Goal: Transaction & Acquisition: Obtain resource

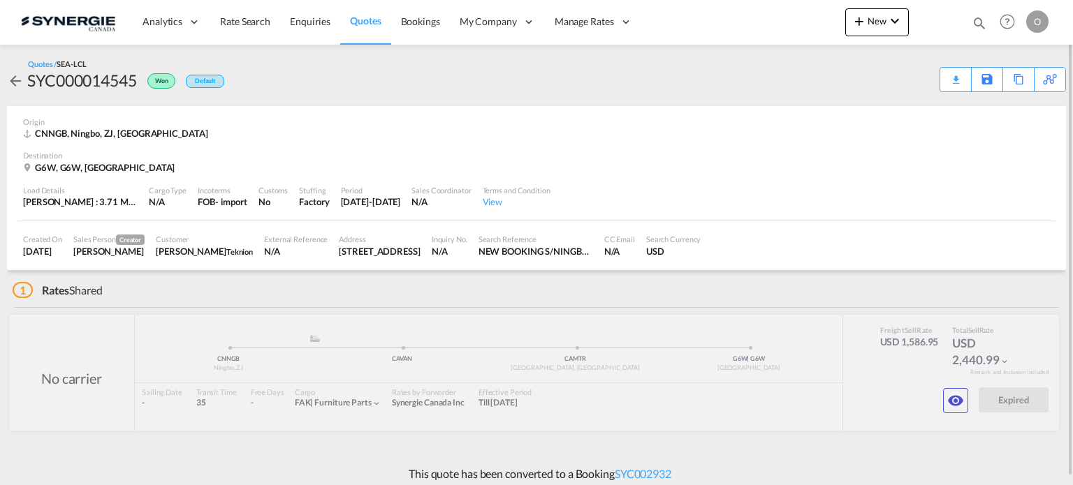
click at [974, 24] on md-icon "icon-magnify" at bounding box center [978, 22] width 15 height 15
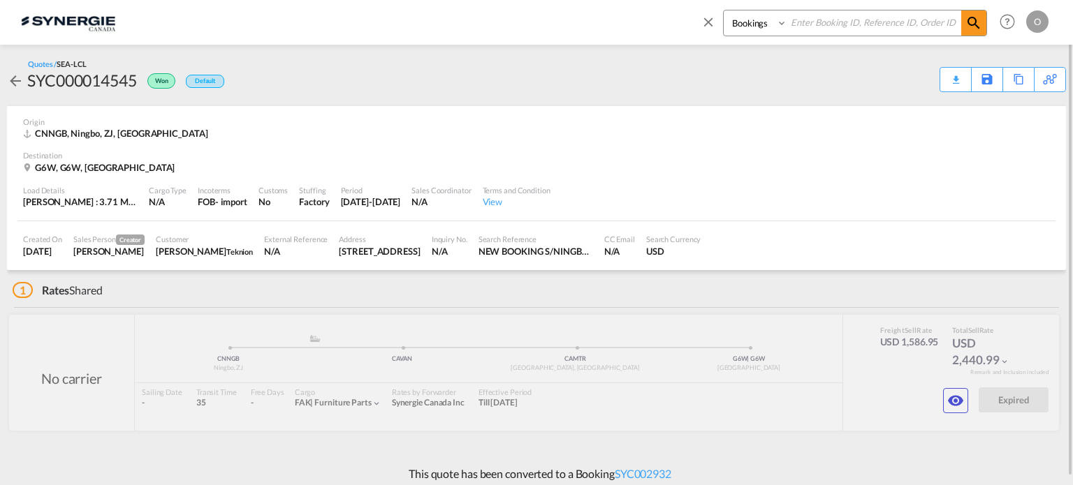
paste input "SYN100076"
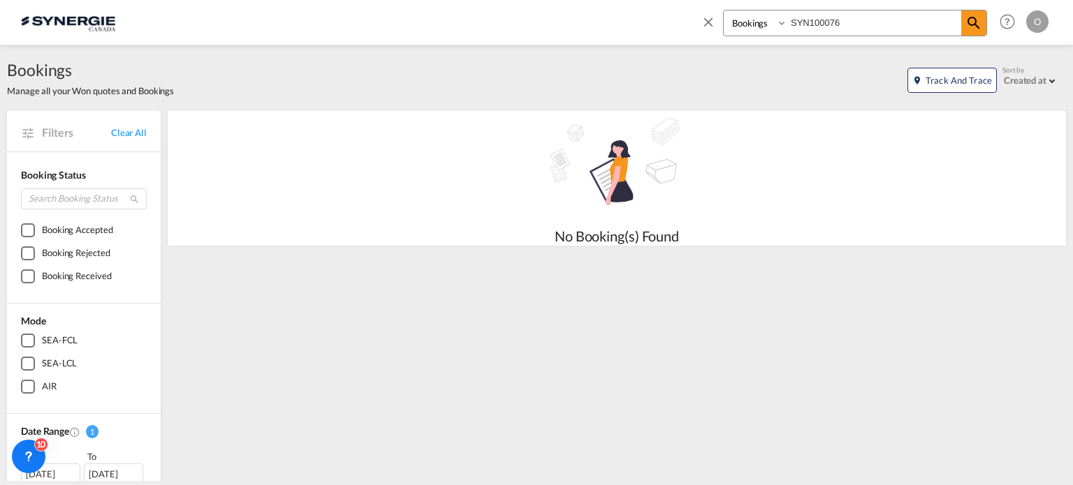
click at [828, 20] on input "SYN100076" at bounding box center [874, 22] width 174 height 24
type input "SYN10000076"
click at [762, 26] on select "Bookings Quotes Enquiries" at bounding box center [757, 22] width 66 height 25
select select "Quotes"
click at [724, 10] on select "Bookings Quotes Enquiries" at bounding box center [757, 22] width 66 height 25
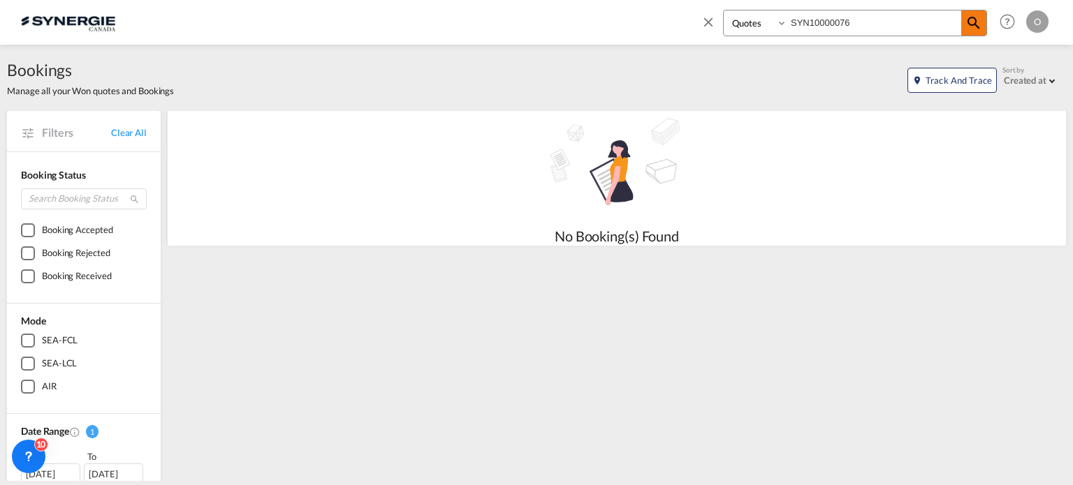
click at [974, 29] on md-icon "icon-magnify" at bounding box center [973, 23] width 17 height 17
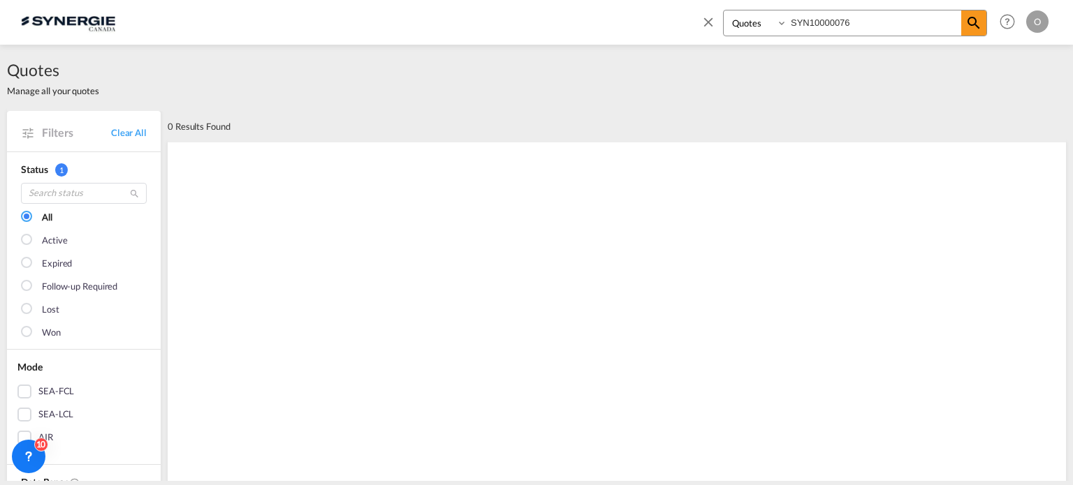
click at [830, 20] on input "SYN10000076" at bounding box center [874, 22] width 174 height 24
click at [844, 20] on input "SYN100076" at bounding box center [874, 22] width 174 height 24
drag, startPoint x: 865, startPoint y: 23, endPoint x: 650, endPoint y: 20, distance: 214.4
click at [651, 20] on div "Bookings Quotes Enquiries SYN100076 Help Resources Product Release O My Profile…" at bounding box center [536, 21] width 1031 height 43
paste input "C000014401"
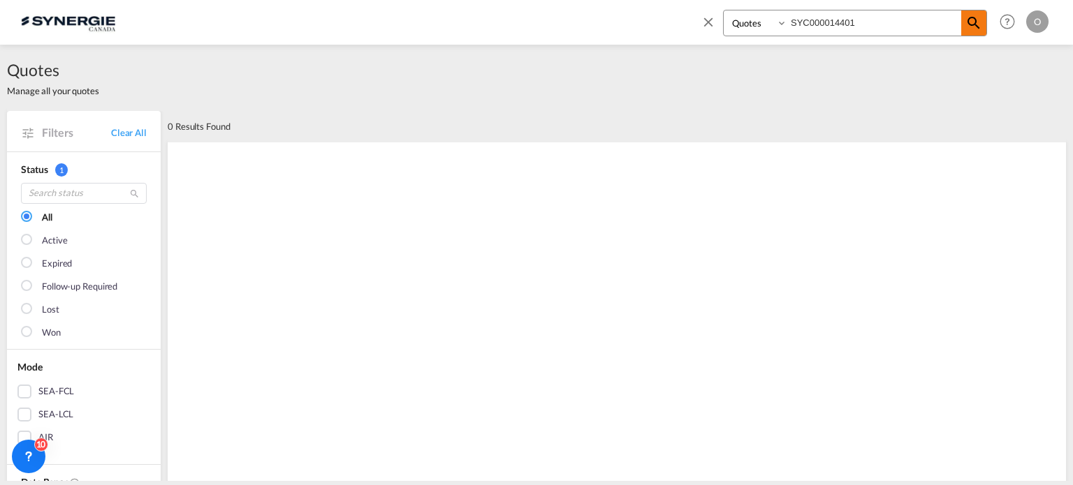
click at [975, 29] on md-icon "icon-magnify" at bounding box center [973, 23] width 17 height 17
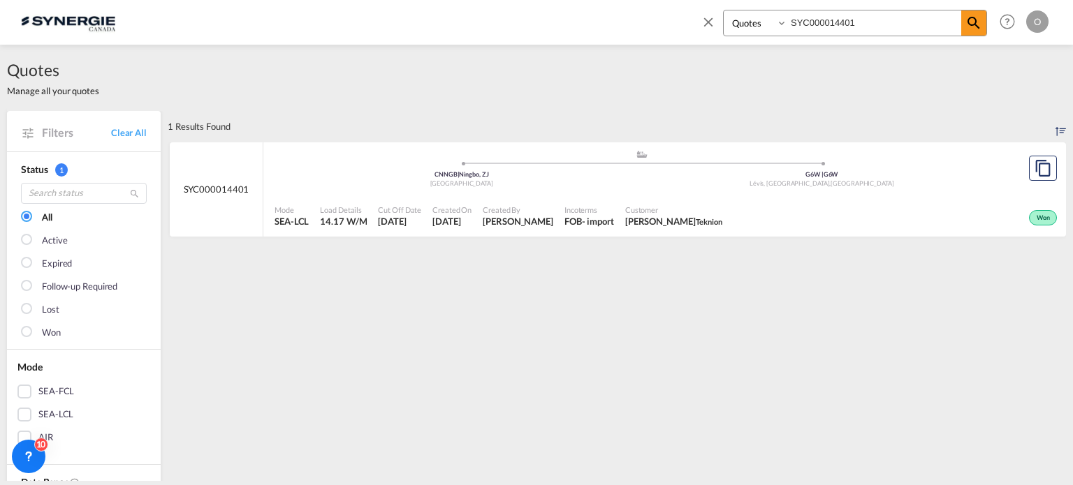
click at [605, 216] on div "- import" at bounding box center [598, 221] width 32 height 13
drag, startPoint x: 870, startPoint y: 24, endPoint x: 766, endPoint y: 23, distance: 104.1
click at [766, 23] on div "Bookings Quotes Enquiries SYC000014401" at bounding box center [855, 23] width 264 height 27
paste input "N100057"
type input "SYN100057"
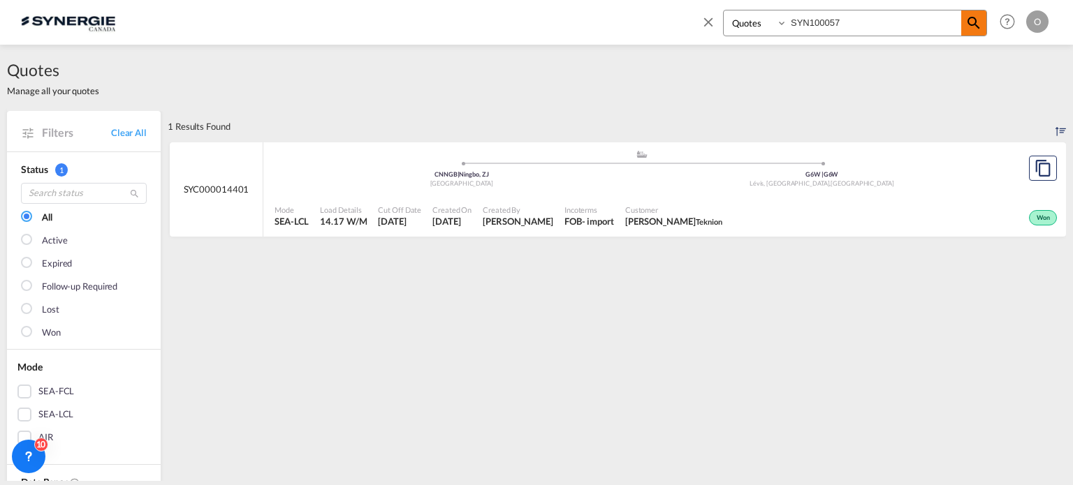
click at [977, 20] on md-icon "icon-magnify" at bounding box center [973, 23] width 17 height 17
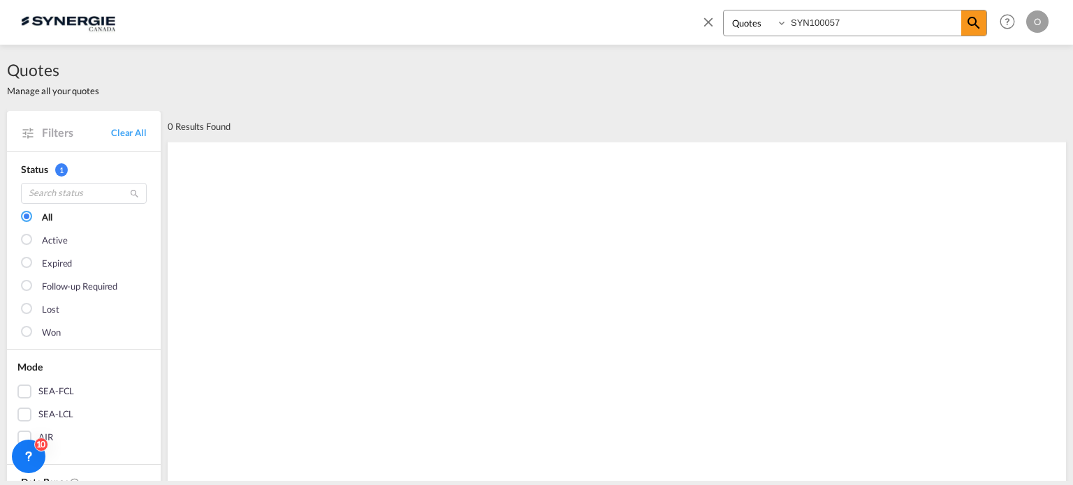
click at [749, 28] on select "Bookings Quotes Enquiries" at bounding box center [757, 22] width 66 height 25
click at [724, 10] on select "Bookings Quotes Enquiries" at bounding box center [757, 22] width 66 height 25
drag, startPoint x: 861, startPoint y: 30, endPoint x: 777, endPoint y: 28, distance: 84.5
click at [777, 28] on div "Bookings Quotes Enquiries SYN100057" at bounding box center [855, 23] width 264 height 27
click at [969, 27] on md-icon "icon-magnify" at bounding box center [973, 23] width 17 height 17
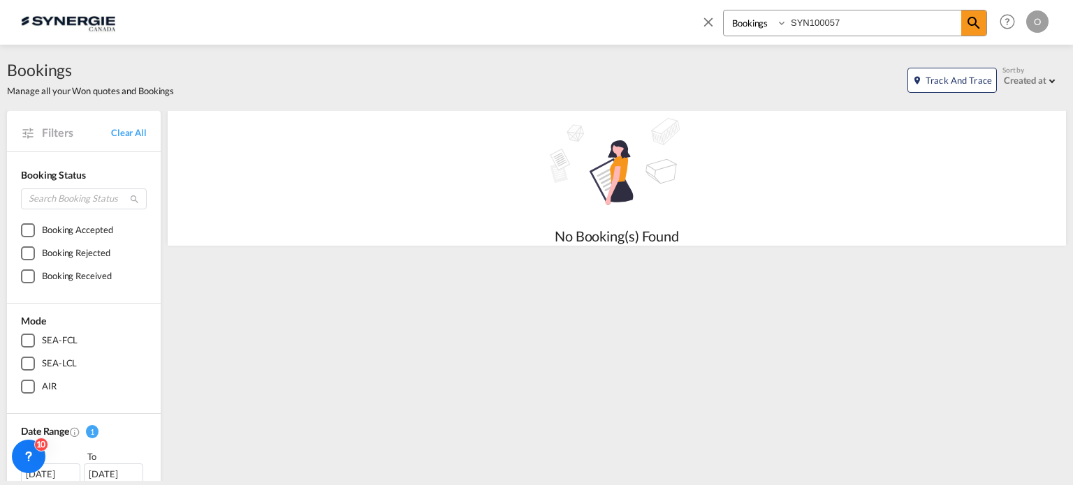
drag, startPoint x: 757, startPoint y: 27, endPoint x: 753, endPoint y: 35, distance: 9.4
click at [757, 27] on select "Bookings Quotes Enquiries" at bounding box center [757, 22] width 66 height 25
select select "Quotes"
click at [724, 10] on select "Bookings Quotes Enquiries" at bounding box center [757, 22] width 66 height 25
drag, startPoint x: 859, startPoint y: 20, endPoint x: 749, endPoint y: 20, distance: 110.3
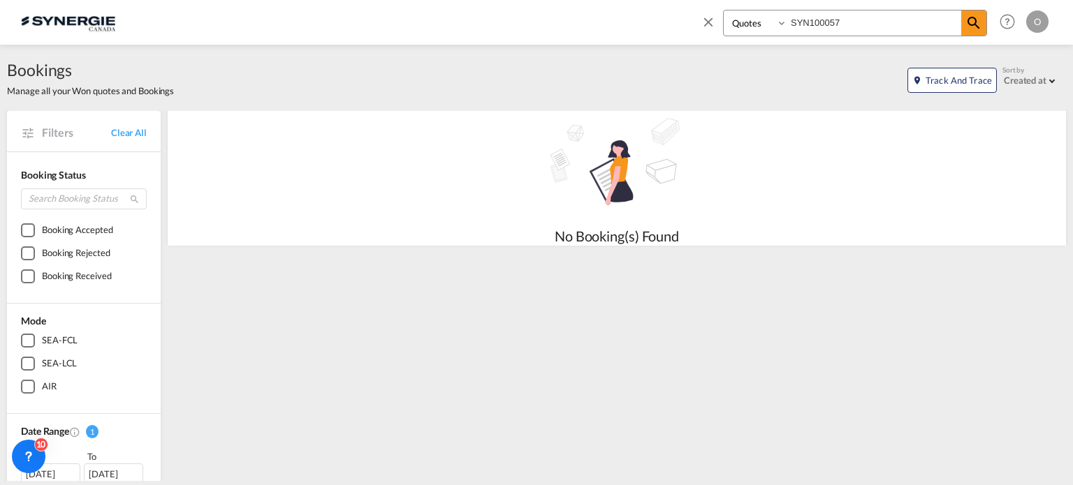
click at [749, 20] on div "Bookings Quotes Enquiries SYN100057" at bounding box center [855, 23] width 264 height 27
paste input "C000014928"
click at [967, 22] on md-icon "icon-magnify" at bounding box center [973, 23] width 17 height 17
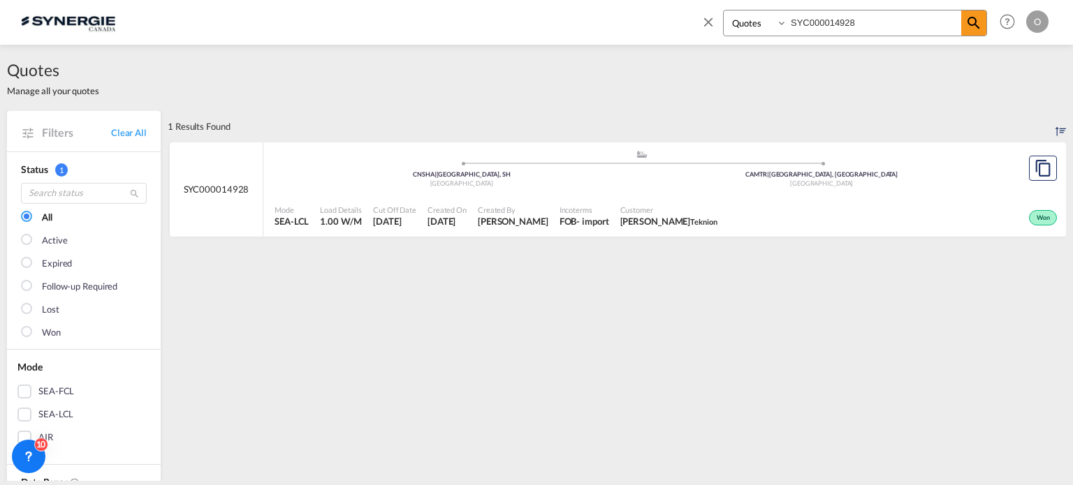
click at [559, 209] on span "Incoterms" at bounding box center [584, 210] width 50 height 10
drag, startPoint x: 768, startPoint y: 2, endPoint x: 378, endPoint y: -10, distance: 390.6
click at [378, 0] on html "Analytics Reports Dashboard Rate Search Enquiries Quotes" at bounding box center [536, 242] width 1073 height 485
paste input "N100039"
type input "SYN100039"
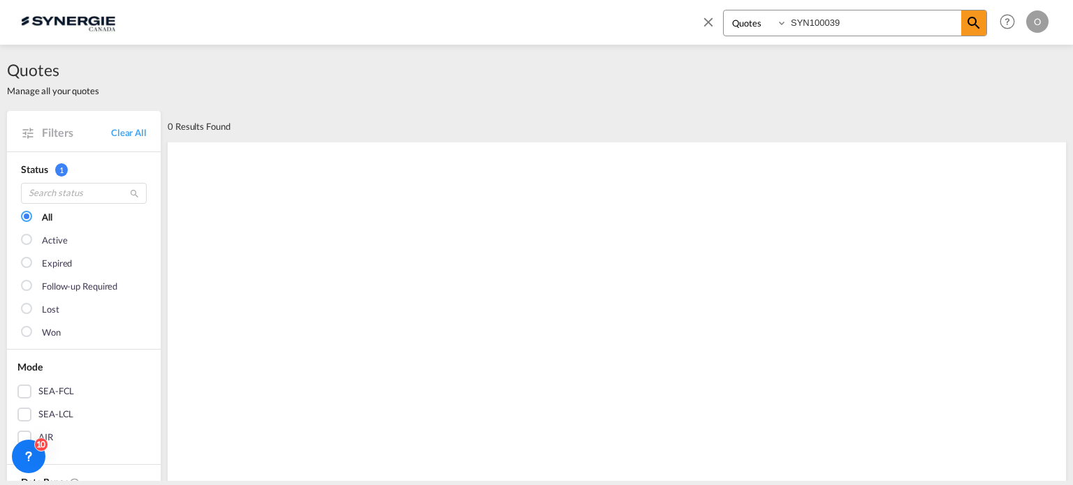
click at [749, 24] on select "Bookings Quotes Enquiries" at bounding box center [757, 22] width 66 height 25
click at [724, 10] on select "Bookings Quotes Enquiries" at bounding box center [757, 22] width 66 height 25
click at [967, 28] on md-icon "icon-magnify" at bounding box center [973, 23] width 17 height 17
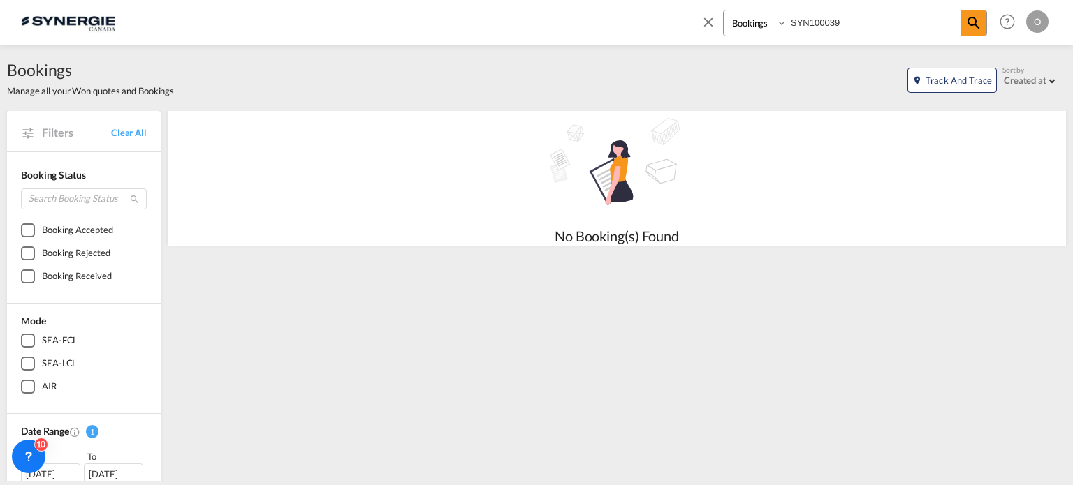
click at [844, 22] on input "SYN100039" at bounding box center [874, 22] width 174 height 24
click at [771, 24] on select "Bookings Quotes Enquiries" at bounding box center [757, 22] width 66 height 25
select select "Quotes"
click at [724, 10] on select "Bookings Quotes Enquiries" at bounding box center [757, 22] width 66 height 25
drag, startPoint x: 853, startPoint y: 18, endPoint x: 619, endPoint y: 23, distance: 234.7
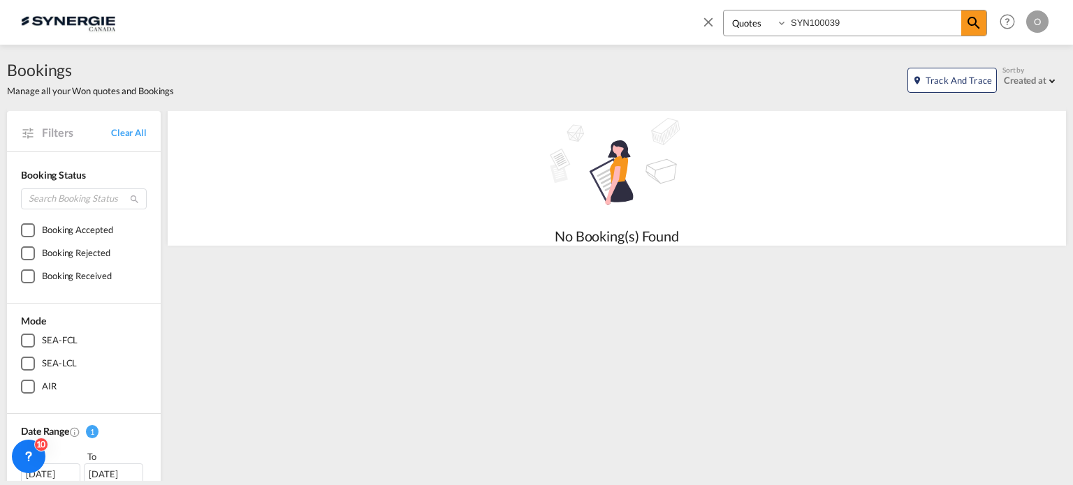
click at [667, 23] on div "Bookings Quotes Enquiries SYN100039 Help Resources Product Release O My Profile…" at bounding box center [536, 21] width 1031 height 43
paste input "C000013835"
type input "SYC000013835"
click at [974, 23] on md-icon "icon-magnify" at bounding box center [973, 23] width 17 height 17
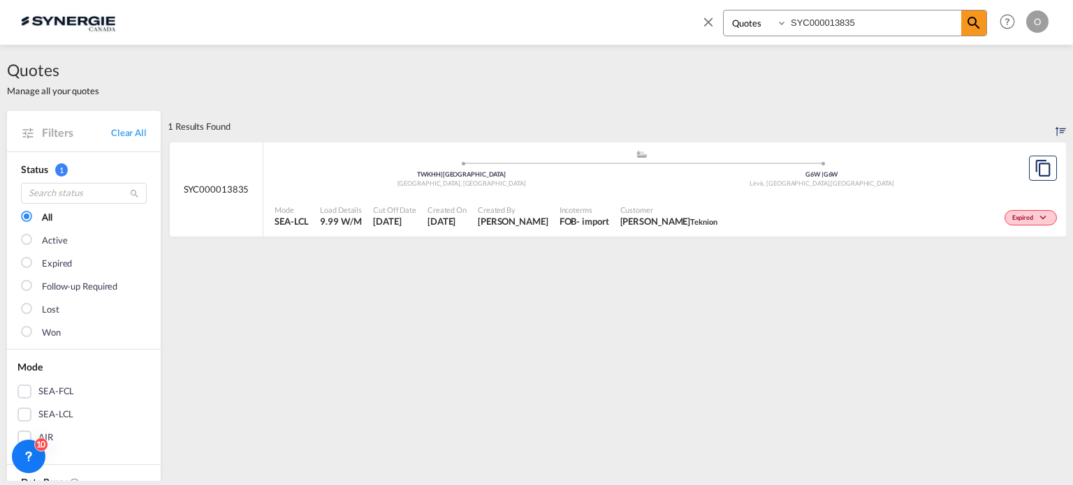
click at [518, 215] on span "[PERSON_NAME]" at bounding box center [513, 221] width 71 height 13
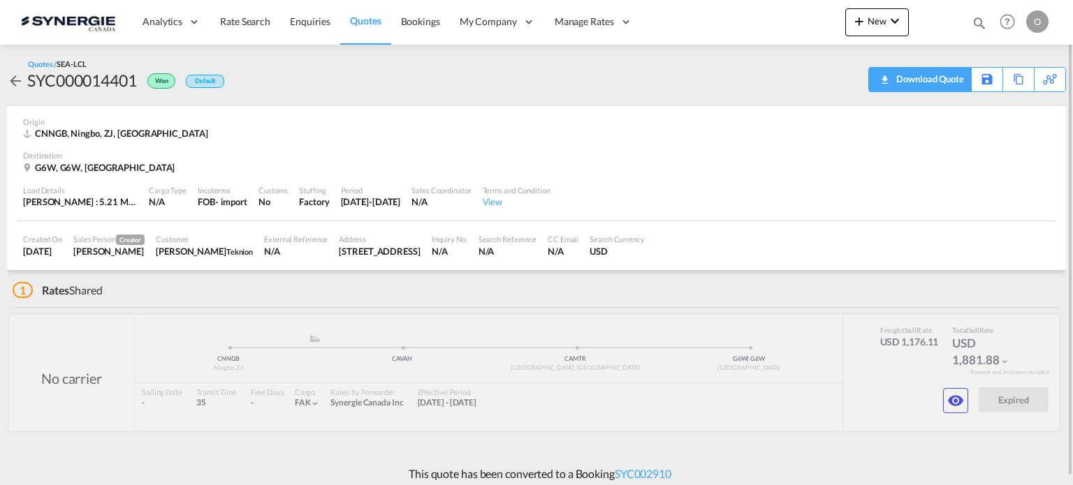
click at [895, 74] on div "Download Quote" at bounding box center [928, 79] width 71 height 22
click at [958, 404] on md-icon "icon-eye" at bounding box center [955, 400] width 17 height 17
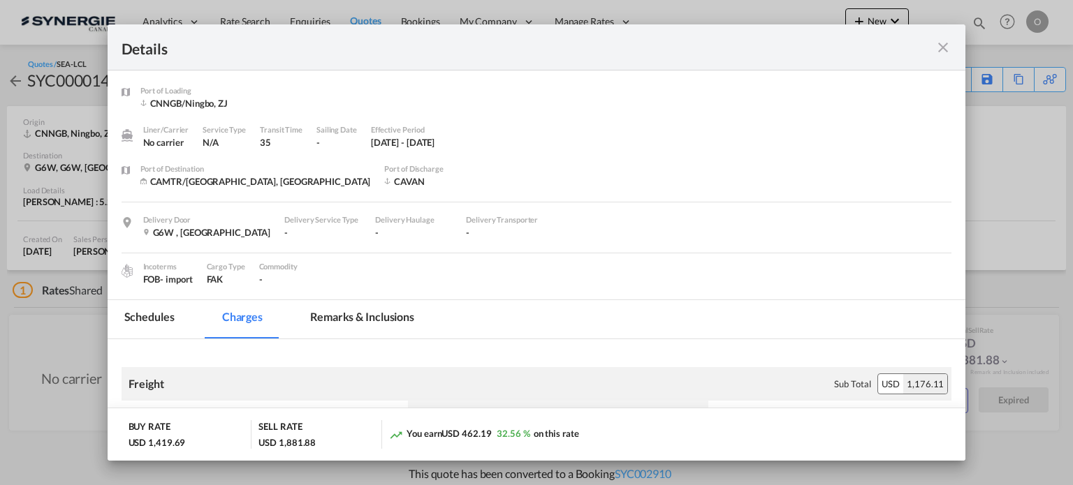
click at [369, 318] on md-tab-item "Remarks & Inclusions" at bounding box center [362, 319] width 138 height 38
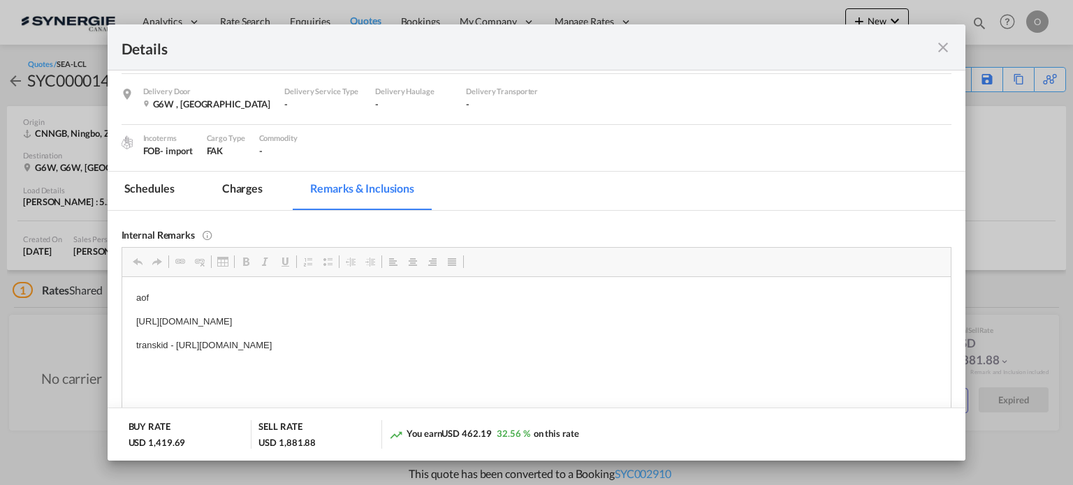
scroll to position [210, 0]
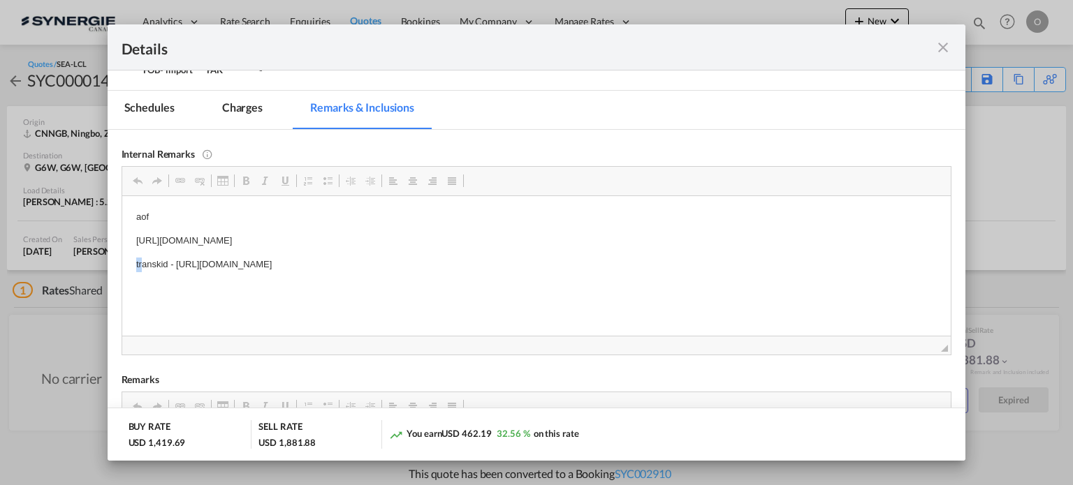
drag, startPoint x: 132, startPoint y: 263, endPoint x: 140, endPoint y: 265, distance: 8.6
drag, startPoint x: 175, startPoint y: 263, endPoint x: 557, endPoint y: 262, distance: 382.0
click at [557, 262] on p "transkid - https://app.frontapp.com/open/cnv_qak2jin?key=KLZMOZg_Anws1squCMxb4m…" at bounding box center [535, 264] width 801 height 15
copy p "https://app.frontapp.com/open/cnv_qak2jin?key=KLZMOZg_Anws1squCMxb4m5Gtz1asMhW"
click at [547, 298] on html "aof https://app.frontapp.com/open/cnv_qa3kznz?key=CLtYr0_rrdL8V8tg3l8fcxW-NrDIh…" at bounding box center [536, 252] width 829 height 113
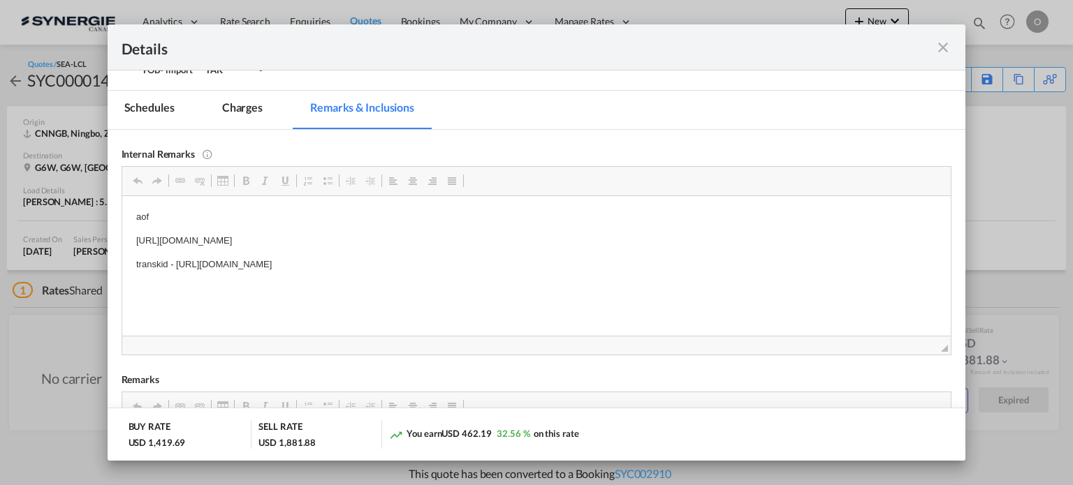
drag, startPoint x: 554, startPoint y: 260, endPoint x: 175, endPoint y: 262, distance: 378.5
click at [175, 262] on p "transkid - https://app.frontapp.com/open/cnv_qak2jin?key=KLZMOZg_Anws1squCMxb4m…" at bounding box center [535, 264] width 801 height 15
copy p "https://app.frontapp.com/open/cnv_qak2jin?key=KLZMOZg_Anws1squCMxb4m5Gtz1asMhW"
click at [944, 47] on md-icon "icon-close fg-AAA8AD m-0 cursor" at bounding box center [942, 47] width 17 height 17
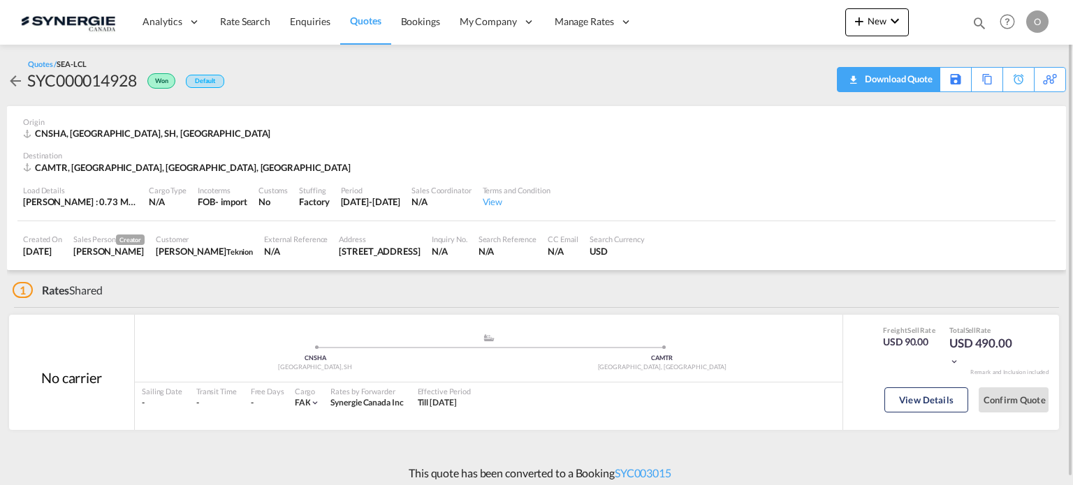
click at [858, 81] on span "Quote PDF is not available at this time" at bounding box center [852, 79] width 17 height 22
click at [983, 20] on md-icon "icon-magnify" at bounding box center [978, 22] width 15 height 15
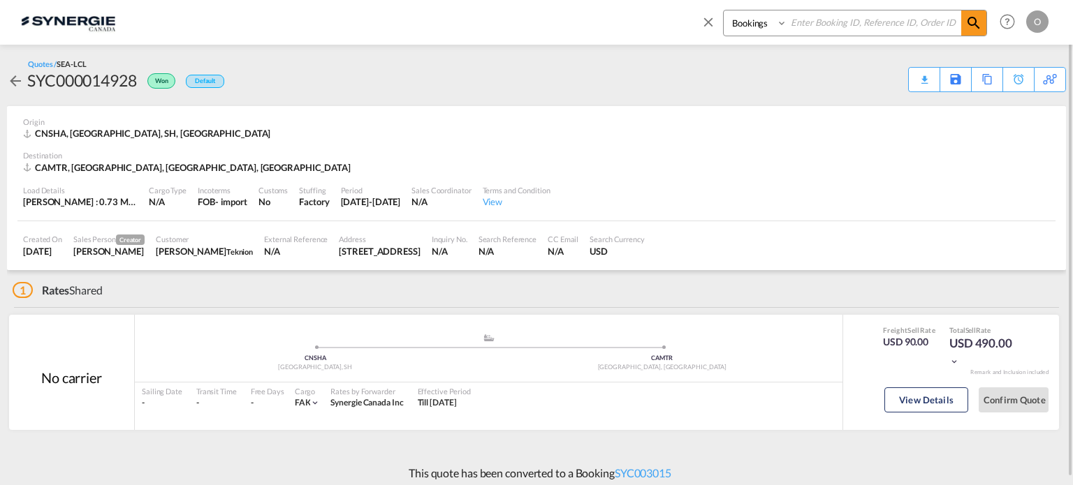
click at [765, 29] on select "Bookings Quotes Enquiries" at bounding box center [757, 22] width 66 height 25
select select "Quotes"
click at [724, 10] on select "Bookings Quotes Enquiries" at bounding box center [757, 22] width 66 height 25
click at [841, 23] on input at bounding box center [874, 22] width 174 height 24
paste input "SYC000014415"
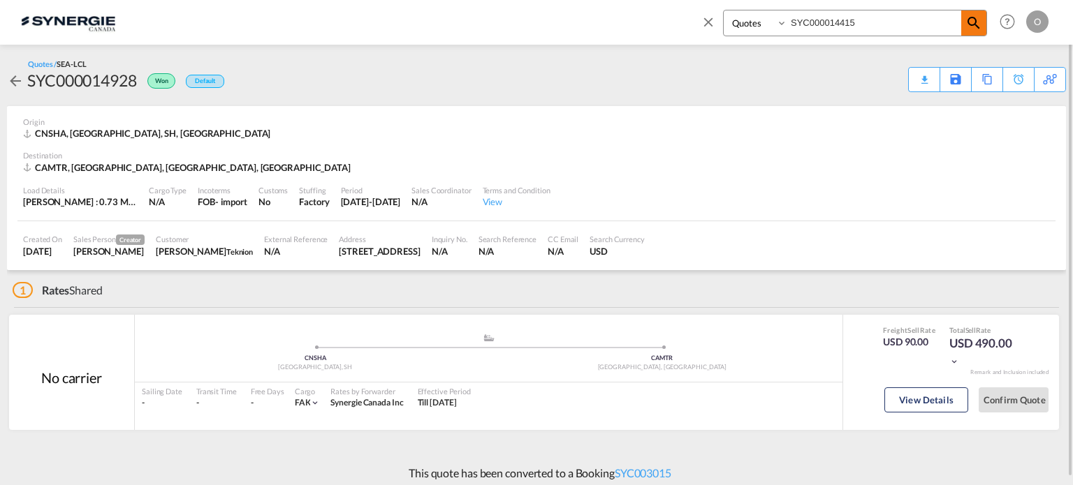
click at [969, 22] on md-icon "icon-magnify" at bounding box center [973, 23] width 17 height 17
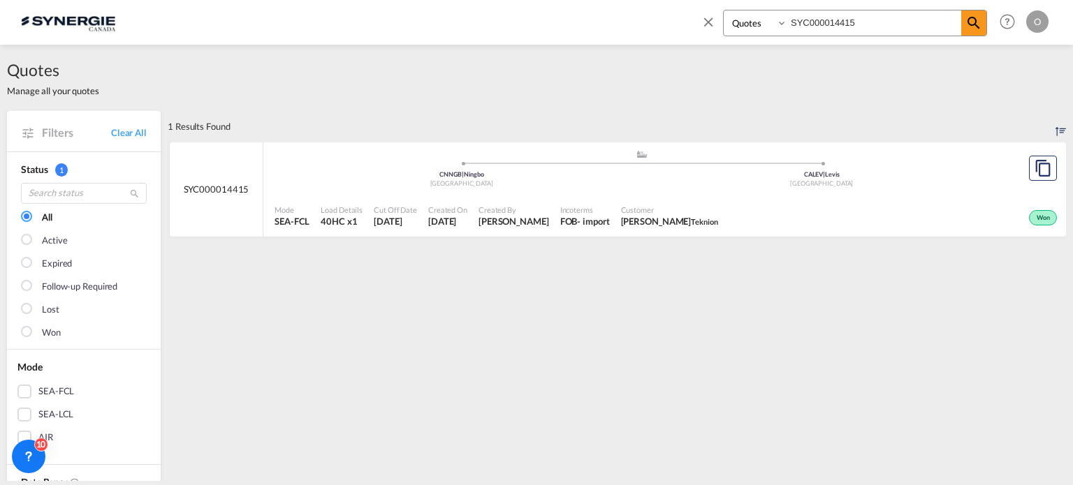
click at [627, 207] on span "Customer" at bounding box center [669, 210] width 97 height 10
click at [888, 27] on input "SYC000014415" at bounding box center [874, 22] width 174 height 24
drag, startPoint x: 872, startPoint y: 22, endPoint x: 427, endPoint y: 50, distance: 445.7
click at [492, 50] on md-content "Bookings Quotes Enquiries SYC000014415 Help Resources Product Release O My Prof…" at bounding box center [536, 242] width 1073 height 485
paste input "syc00014417"
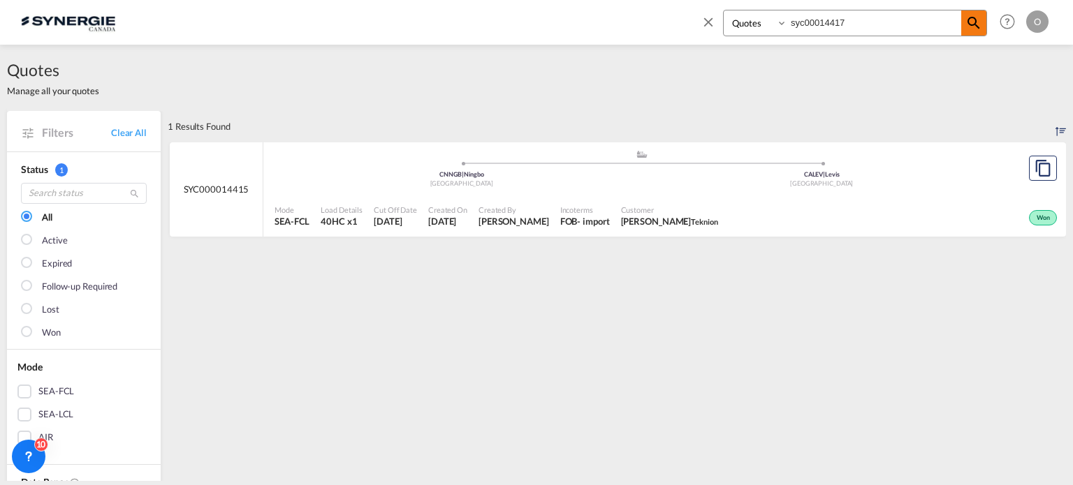
type input "syc00014417"
click at [977, 22] on md-icon "icon-magnify" at bounding box center [973, 23] width 17 height 17
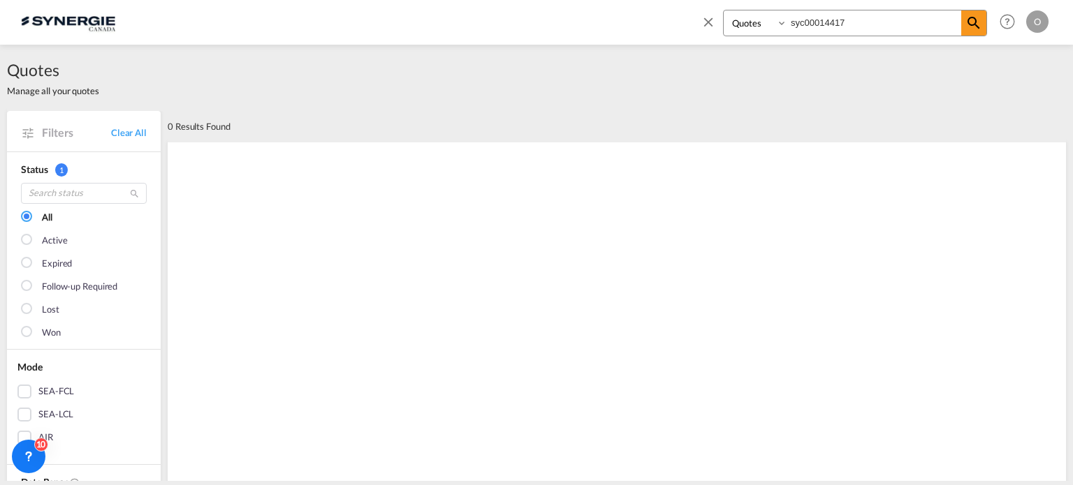
click at [735, 27] on select "Bookings Quotes Enquiries" at bounding box center [757, 22] width 66 height 25
select select "Shipments"
click at [724, 10] on select "Bookings Quotes Enquiries" at bounding box center [757, 22] width 66 height 25
click at [974, 20] on md-icon "icon-magnify" at bounding box center [973, 23] width 17 height 17
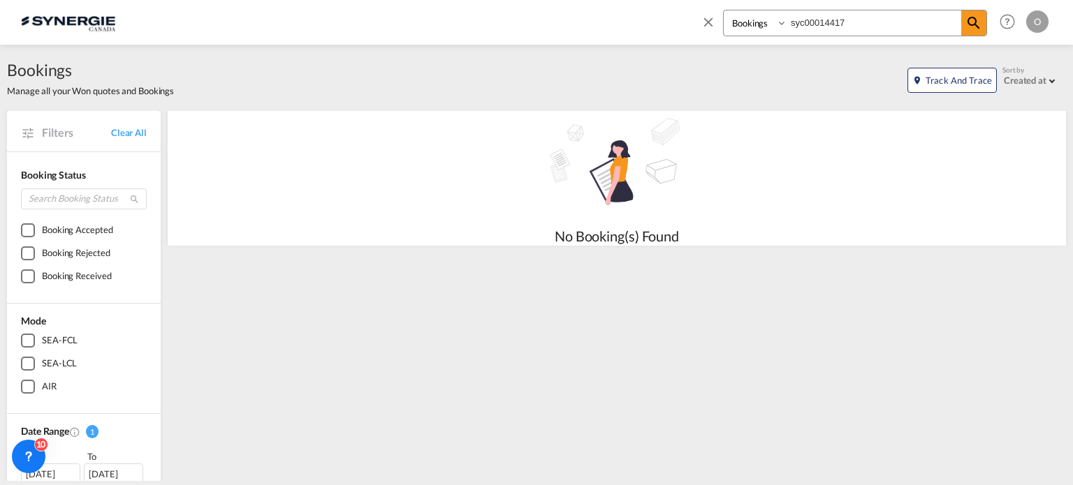
click at [864, 27] on input "syc00014417" at bounding box center [874, 22] width 174 height 24
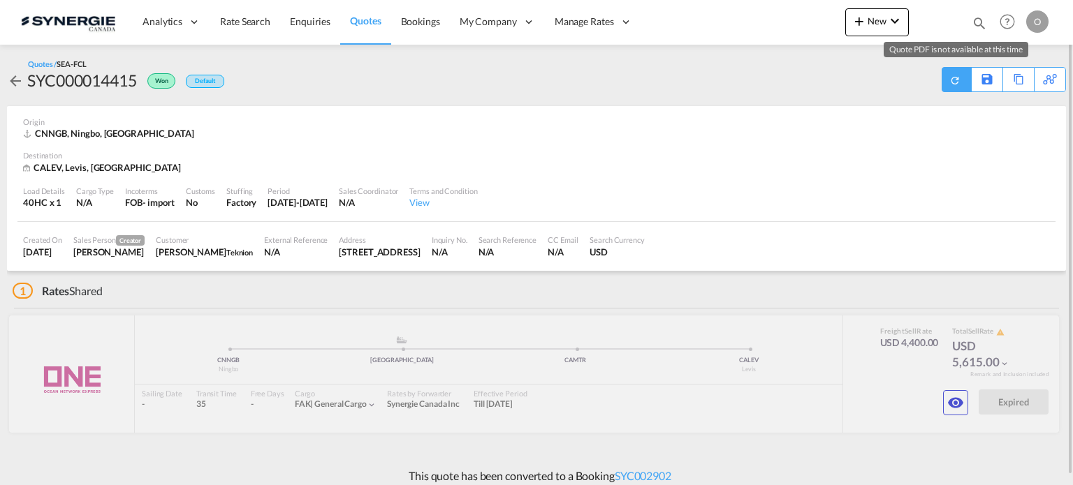
click at [955, 79] on md-icon "icon-refresh" at bounding box center [955, 80] width 16 height 16
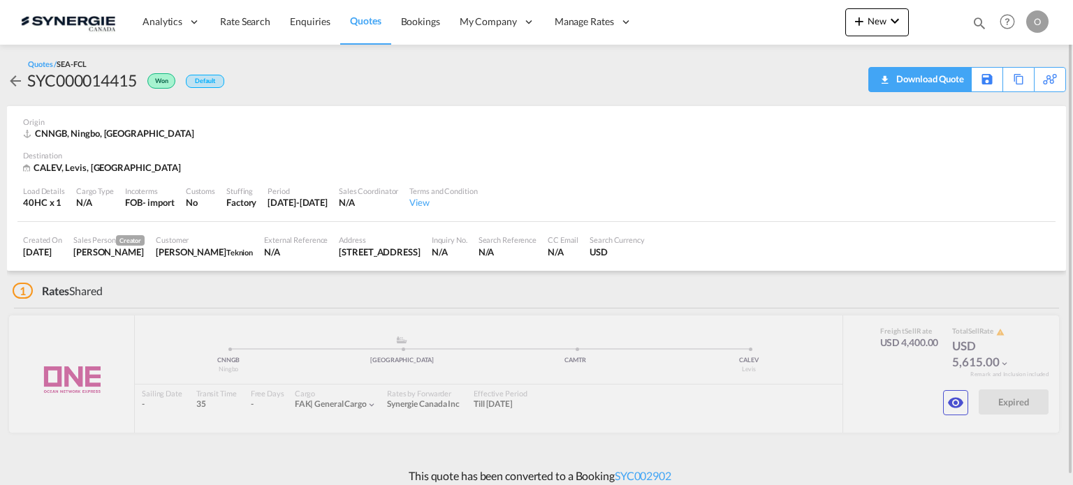
click at [941, 84] on div "Download Quote" at bounding box center [928, 79] width 71 height 22
click at [955, 400] on md-icon "icon-eye" at bounding box center [955, 403] width 17 height 17
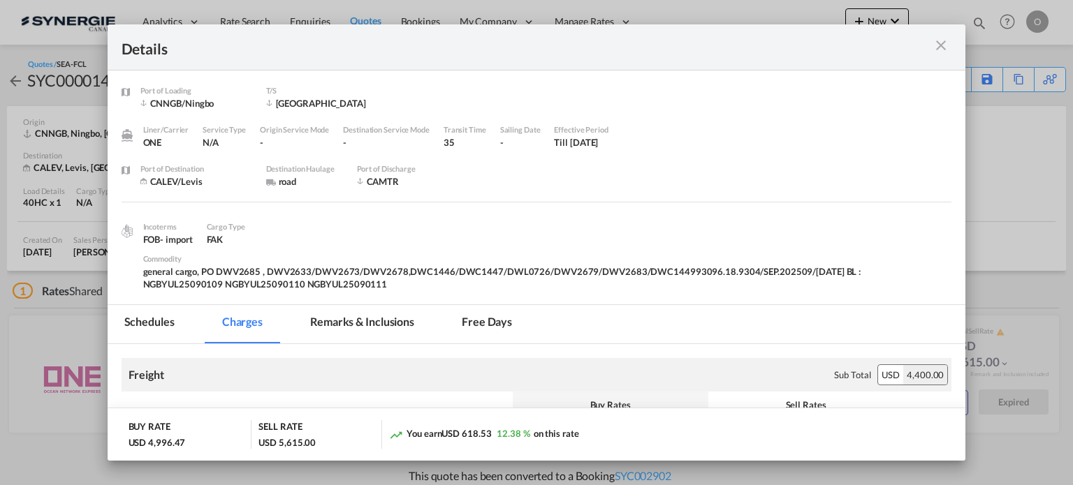
click at [348, 325] on md-tab-item "Remarks & Inclusions" at bounding box center [362, 324] width 138 height 38
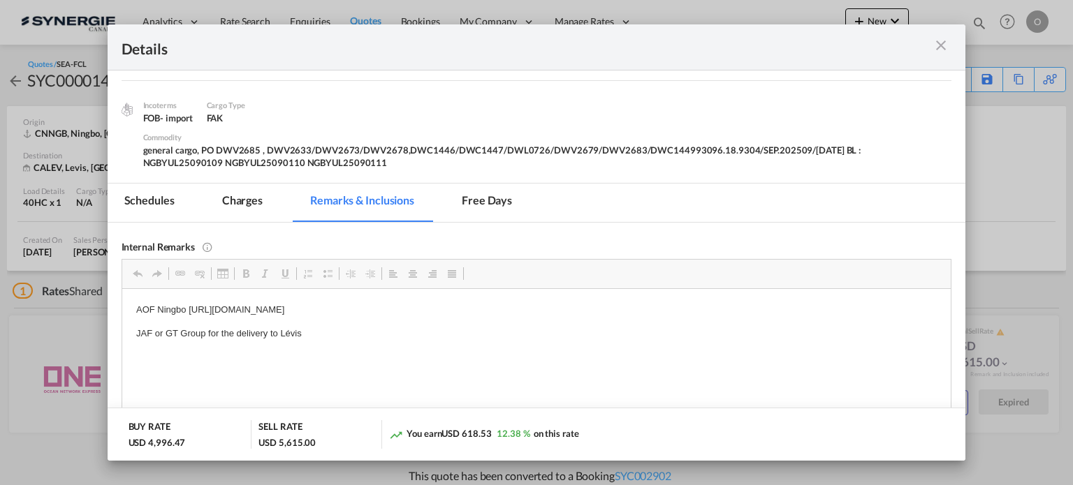
scroll to position [140, 0]
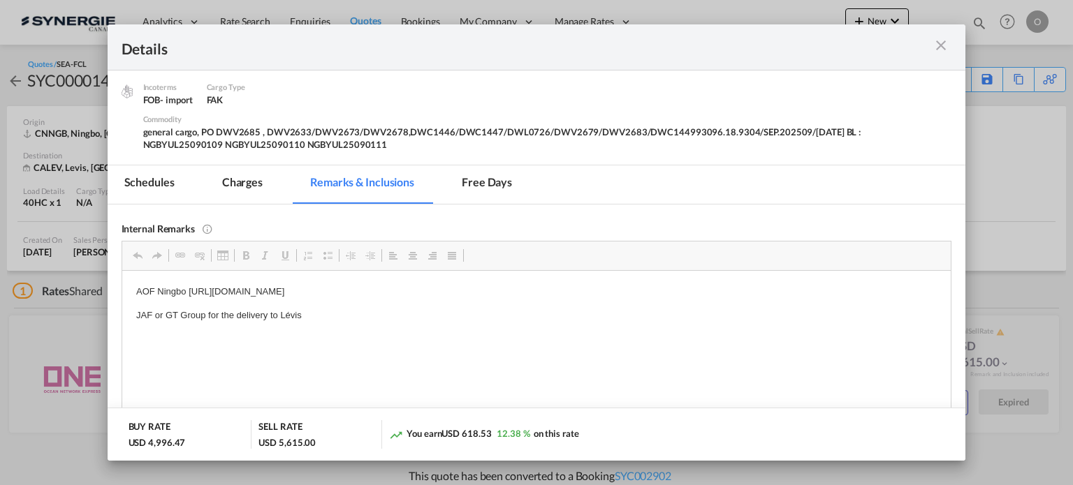
drag, startPoint x: 298, startPoint y: 316, endPoint x: 275, endPoint y: 315, distance: 22.4
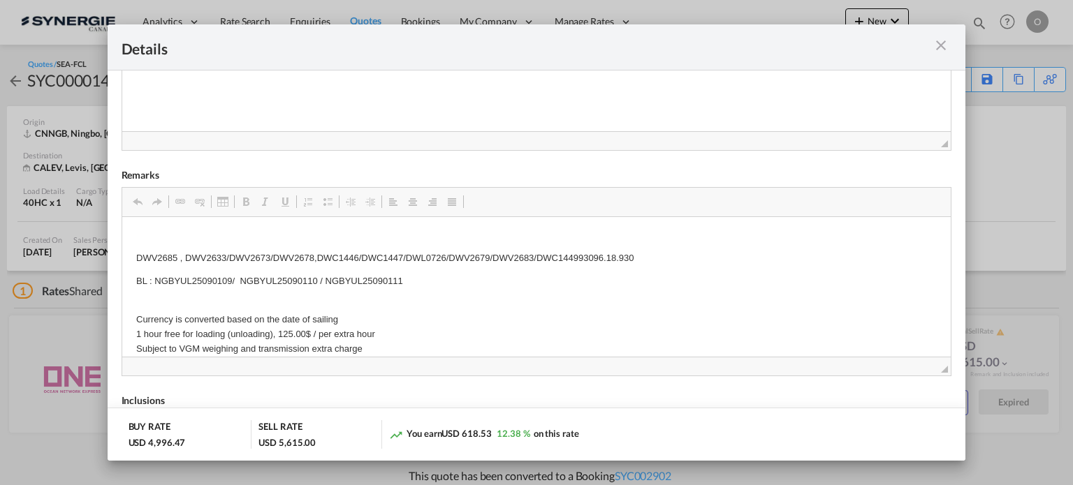
scroll to position [70, 0]
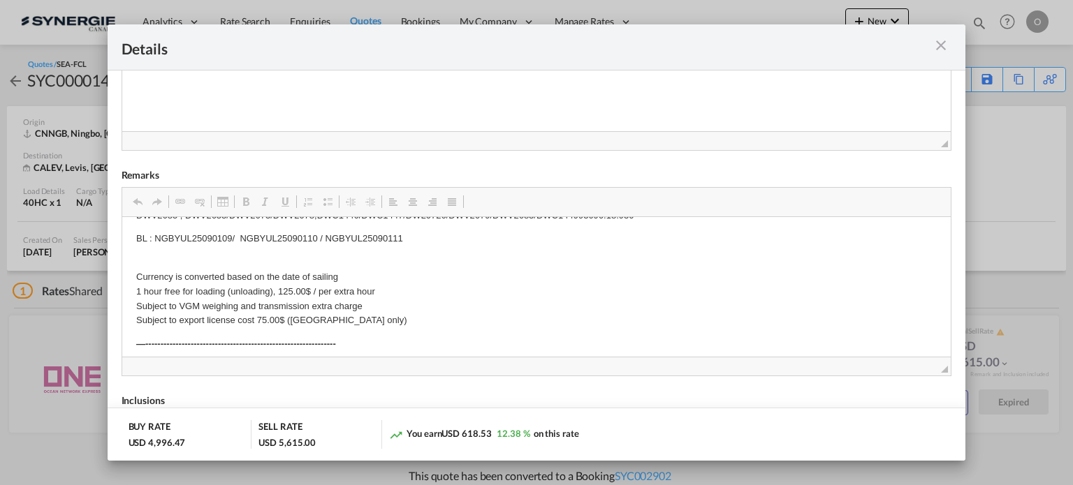
click at [937, 50] on md-icon "icon-close m-3 fg-AAA8AD cursor" at bounding box center [940, 45] width 17 height 17
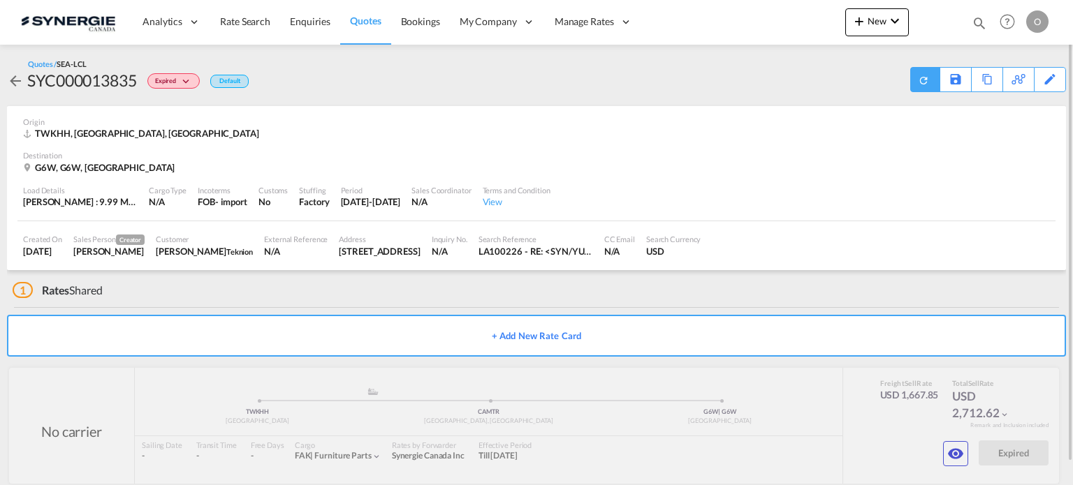
click at [916, 80] on div at bounding box center [924, 79] width 29 height 25
click at [910, 79] on div "Quotes / SEA-LCL SYC000013835 Expired Default Save As Template Copy Quote Reque…" at bounding box center [536, 76] width 1059 height 34
click at [916, 78] on div "Download Quote" at bounding box center [896, 79] width 71 height 22
